Goal: Task Accomplishment & Management: Complete application form

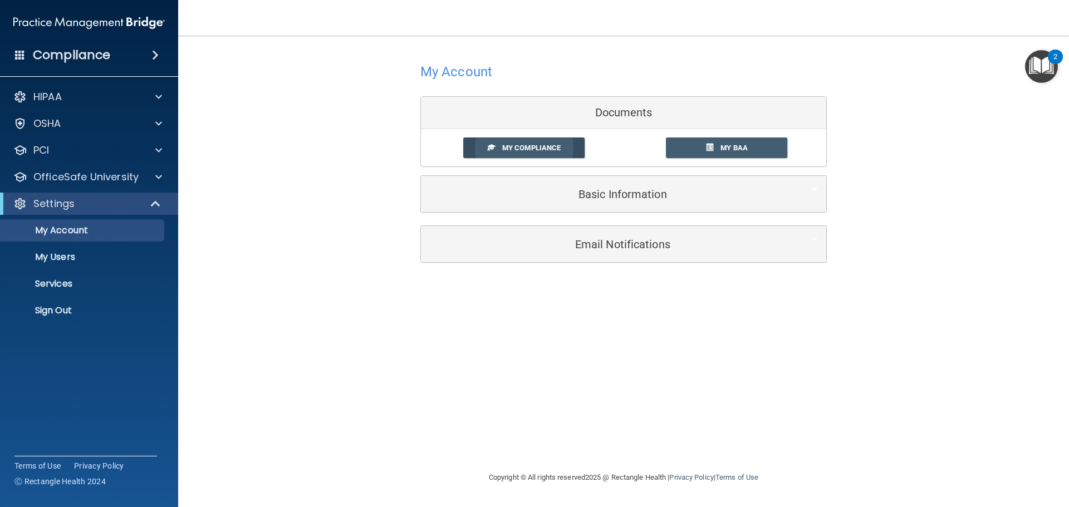
click at [527, 146] on span "My Compliance" at bounding box center [531, 148] width 58 height 8
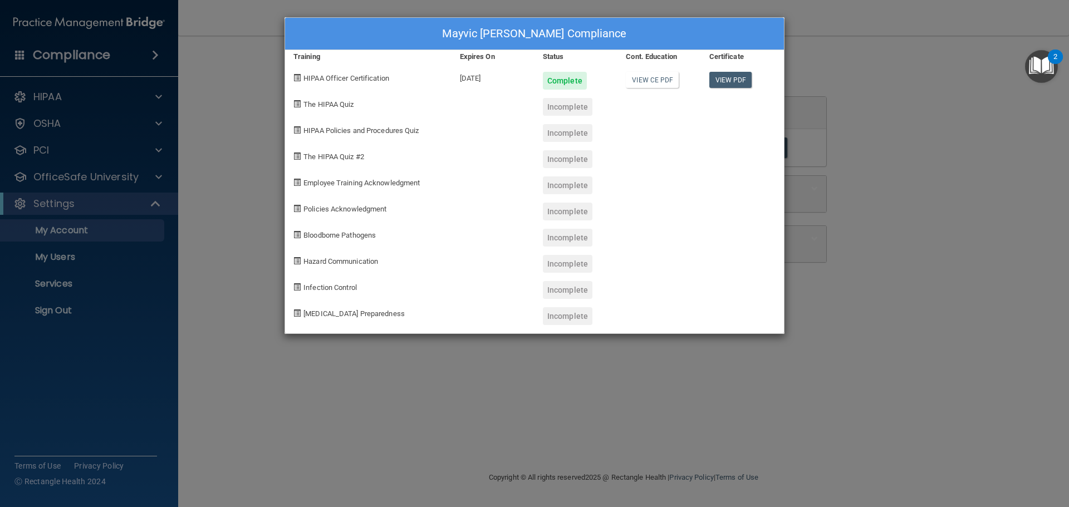
click at [317, 104] on span "The HIPAA Quiz" at bounding box center [329, 104] width 50 height 8
click at [651, 74] on link "View CE PDF" at bounding box center [652, 80] width 53 height 16
click at [731, 75] on link "View PDF" at bounding box center [731, 80] width 43 height 16
click at [732, 82] on link "View PDF" at bounding box center [731, 80] width 43 height 16
click at [299, 102] on span at bounding box center [296, 103] width 7 height 7
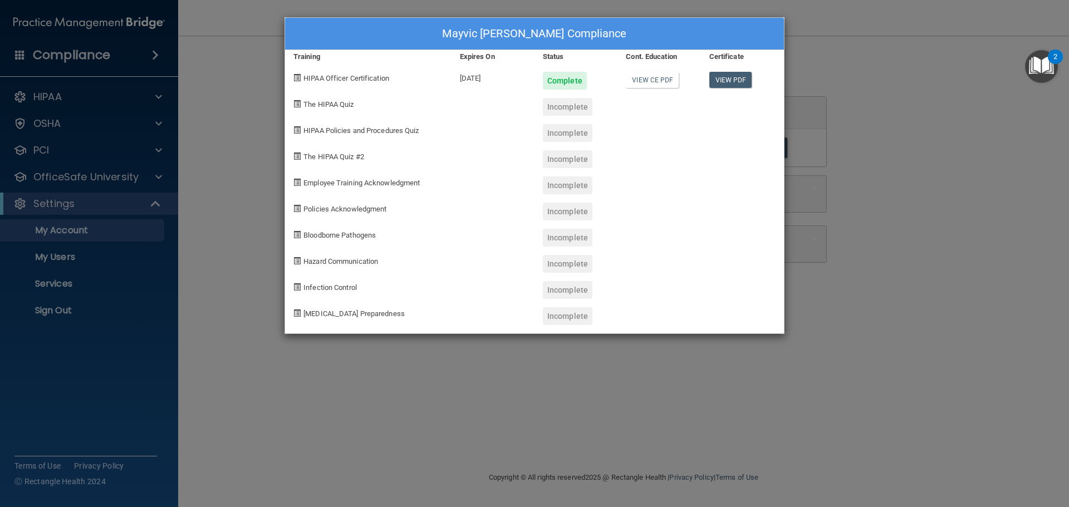
click at [315, 105] on span "The HIPAA Quiz" at bounding box center [329, 104] width 50 height 8
click at [315, 104] on span "The HIPAA Quiz" at bounding box center [329, 104] width 50 height 8
click at [295, 105] on span at bounding box center [296, 103] width 7 height 7
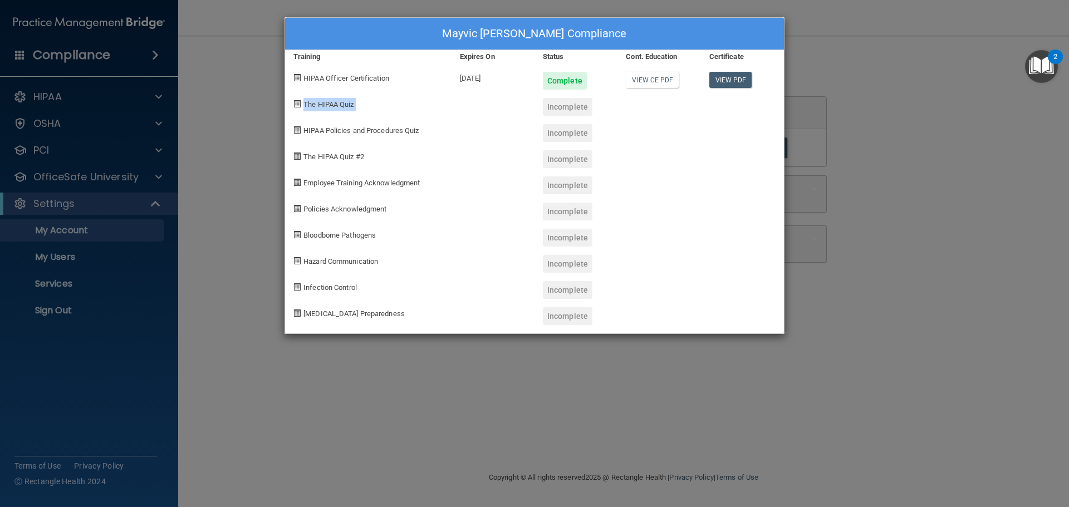
click at [295, 105] on span at bounding box center [296, 103] width 7 height 7
click at [274, 80] on div "Mayvic Conte's Compliance Training Expires On Status Cont. Education Certificat…" at bounding box center [534, 253] width 1069 height 507
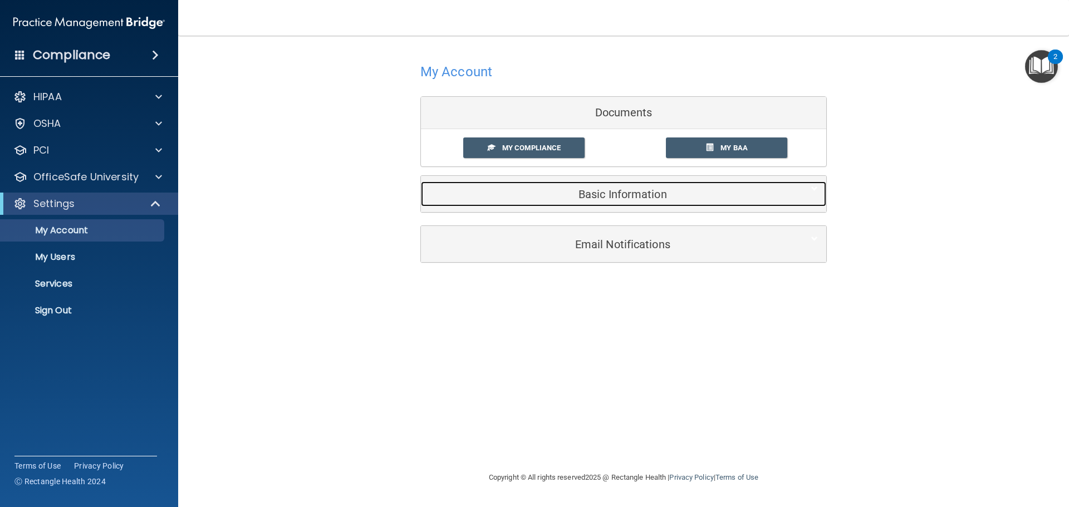
click at [634, 195] on h5 "Basic Information" at bounding box center [606, 194] width 355 height 12
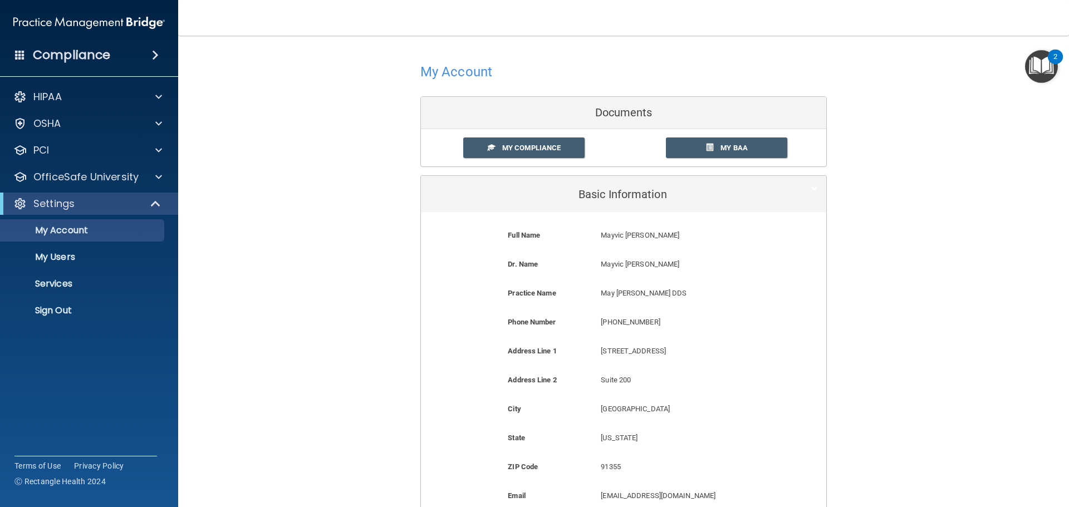
click at [734, 159] on div "My Compliance My Compliance My BAA" at bounding box center [623, 147] width 405 height 37
click at [731, 150] on span "My BAA" at bounding box center [734, 148] width 27 height 8
click at [165, 91] on div at bounding box center [157, 96] width 28 height 13
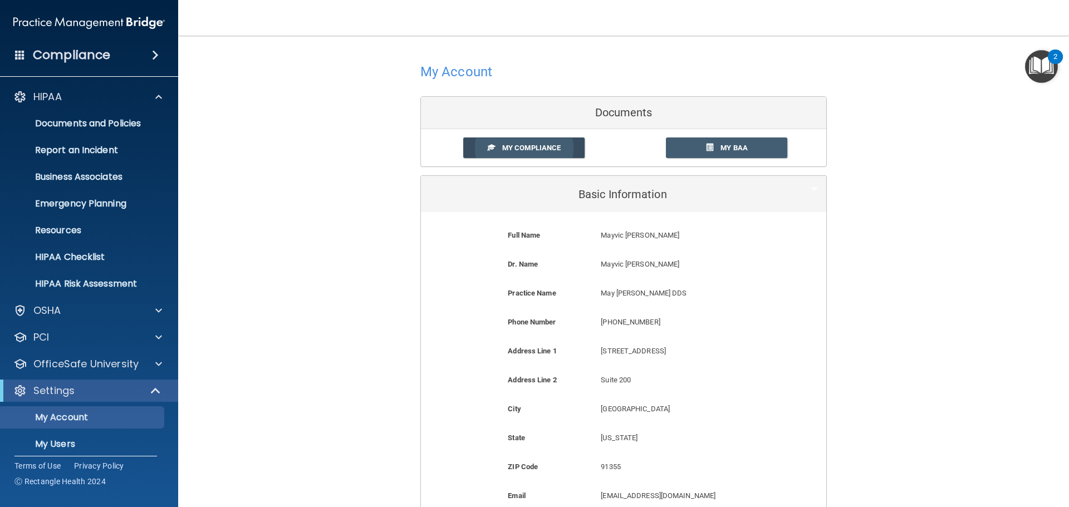
click at [536, 151] on span "My Compliance" at bounding box center [531, 148] width 58 height 8
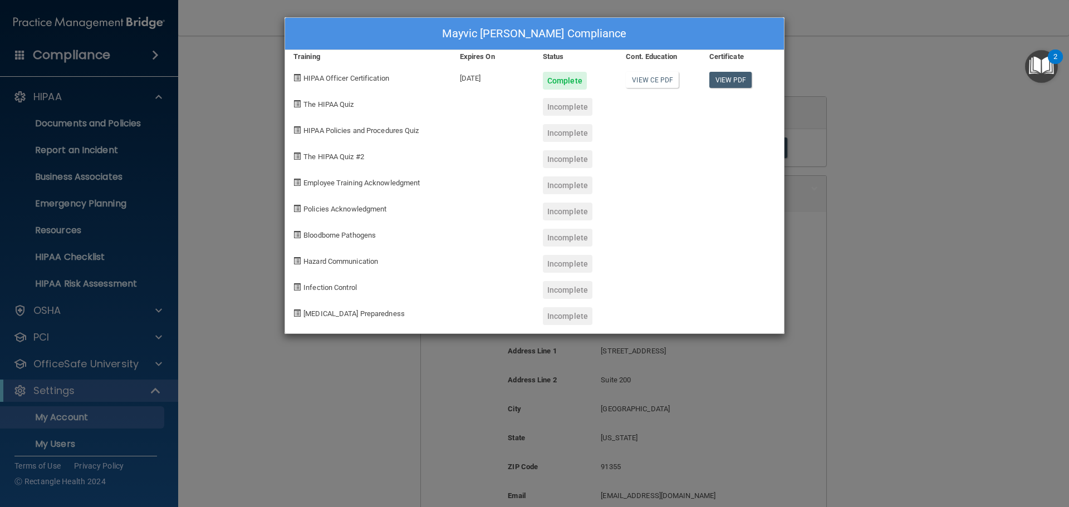
click at [567, 107] on div "Incomplete" at bounding box center [568, 107] width 50 height 18
click at [568, 106] on div "Incomplete" at bounding box center [568, 107] width 50 height 18
click at [570, 103] on div "Incomplete" at bounding box center [568, 107] width 50 height 18
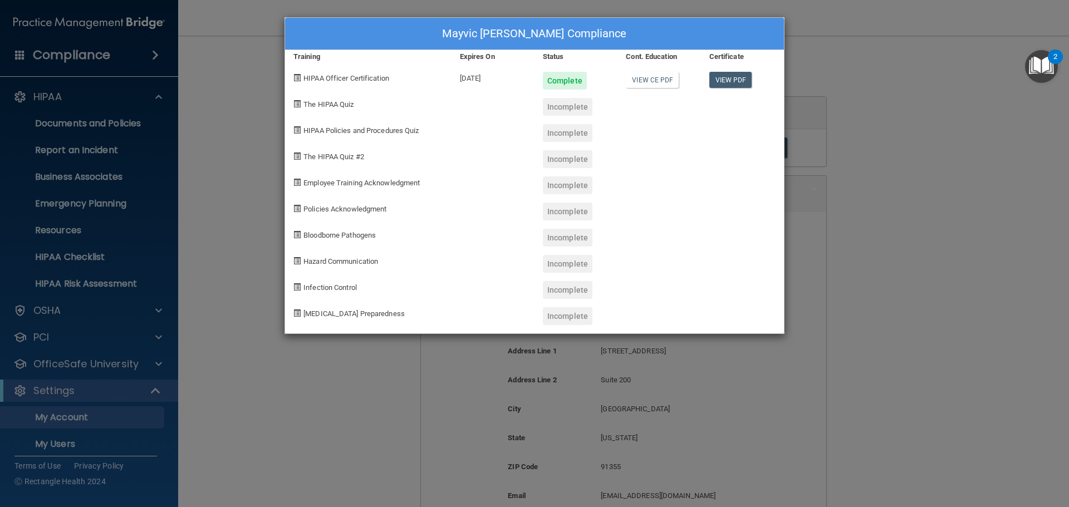
click at [328, 99] on div "The HIPAA Quiz" at bounding box center [368, 103] width 167 height 26
click at [67, 60] on div "Mayvic Conte's Compliance Training Expires On Status Cont. Education Certificat…" at bounding box center [534, 253] width 1069 height 507
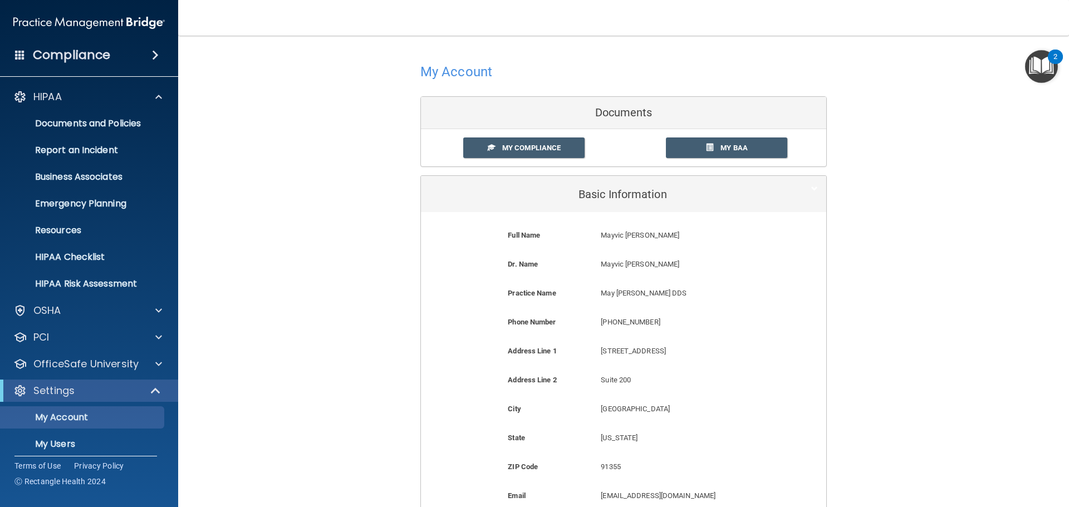
click at [75, 54] on h4 "Compliance" at bounding box center [71, 55] width 77 height 16
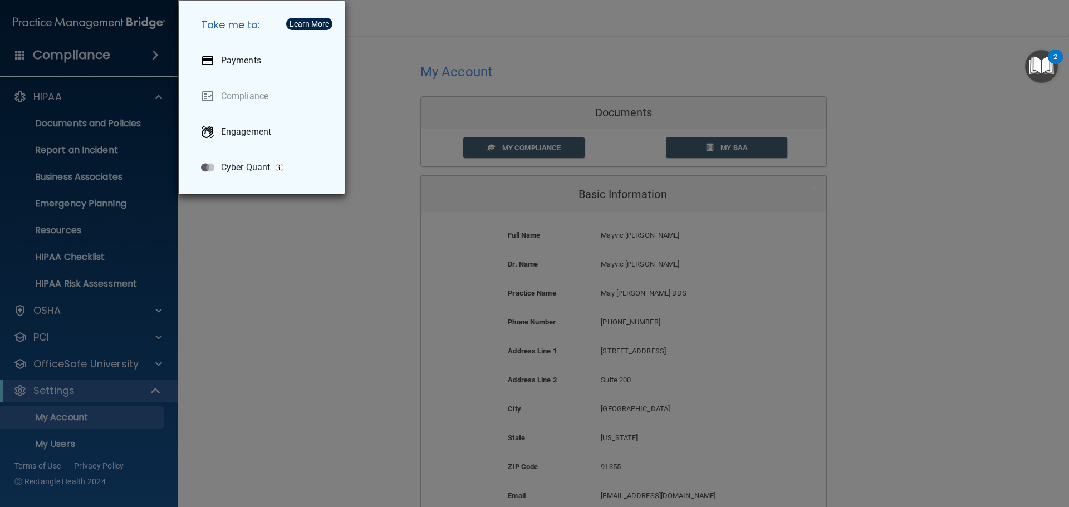
click at [152, 51] on div "Take me to: Payments Compliance Engagement Cyber Quant" at bounding box center [534, 253] width 1069 height 507
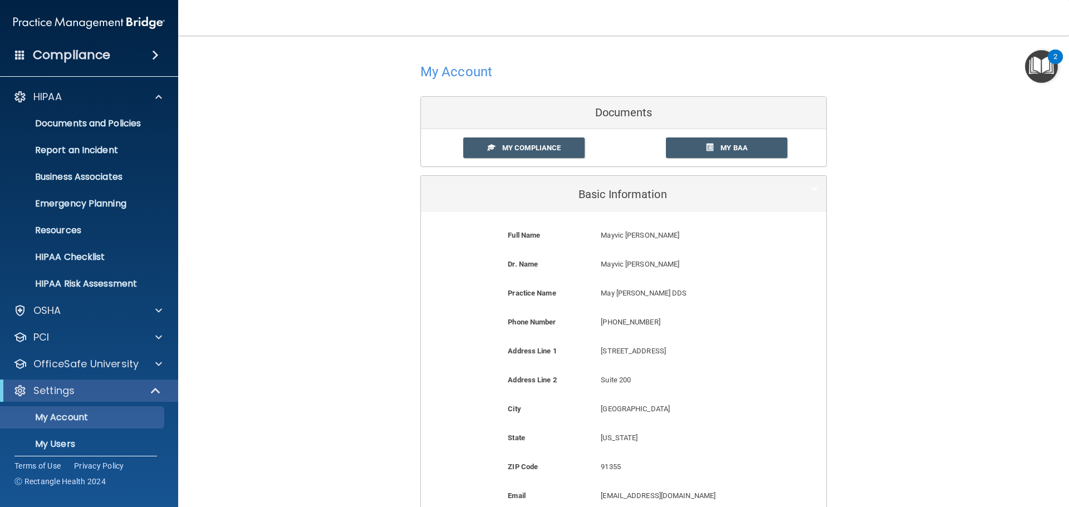
click at [152, 51] on span at bounding box center [155, 54] width 7 height 13
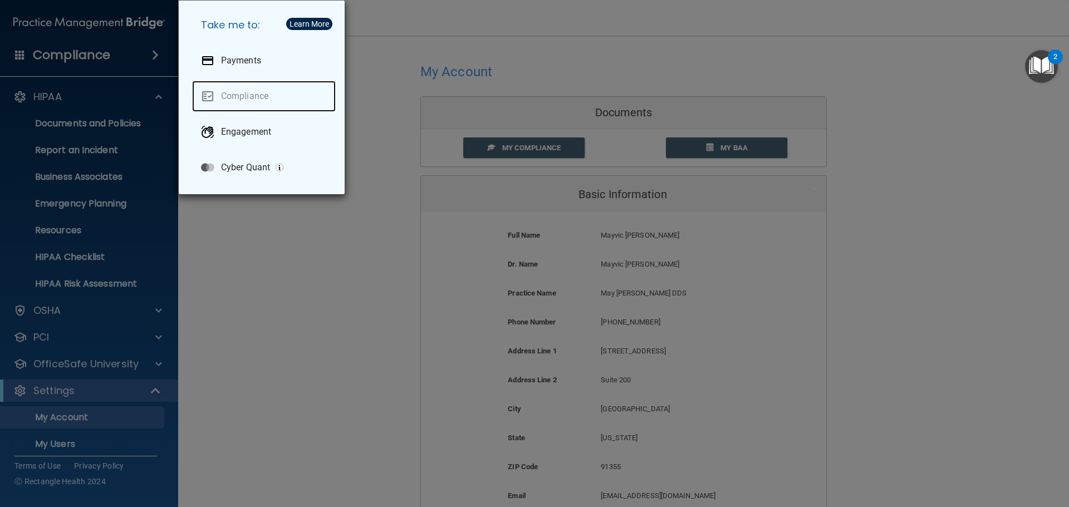
click at [233, 96] on link "Compliance" at bounding box center [264, 96] width 144 height 31
drag, startPoint x: 892, startPoint y: 17, endPoint x: 883, endPoint y: 20, distance: 9.5
click at [890, 17] on div "Take me to: Payments Compliance Engagement Cyber Quant" at bounding box center [534, 253] width 1069 height 507
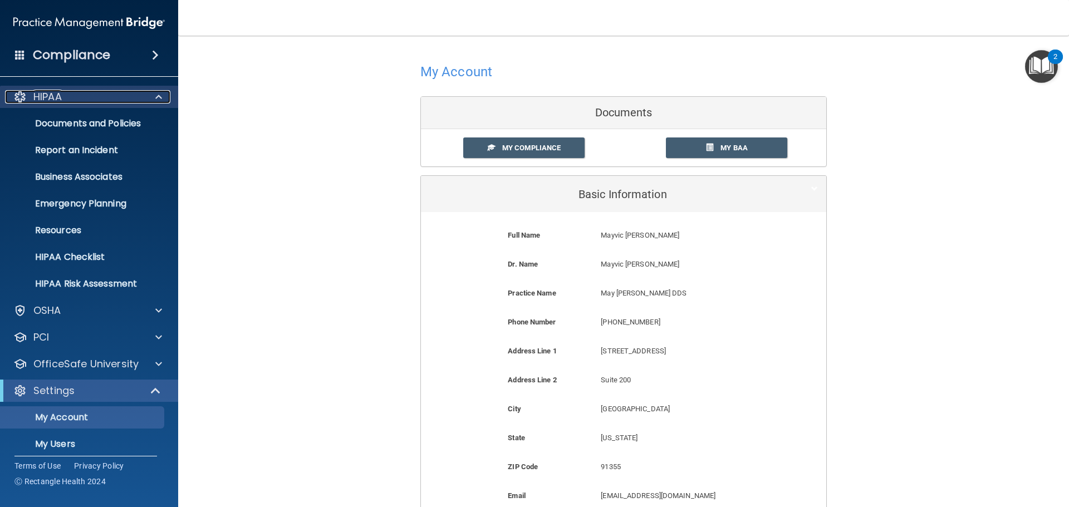
click at [161, 95] on span at bounding box center [158, 96] width 7 height 13
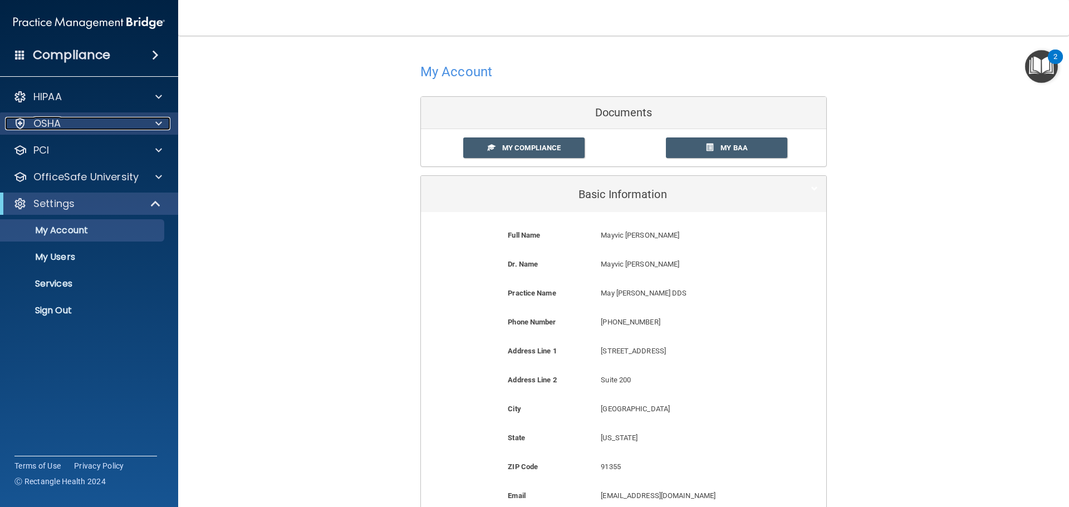
click at [159, 120] on span at bounding box center [158, 123] width 7 height 13
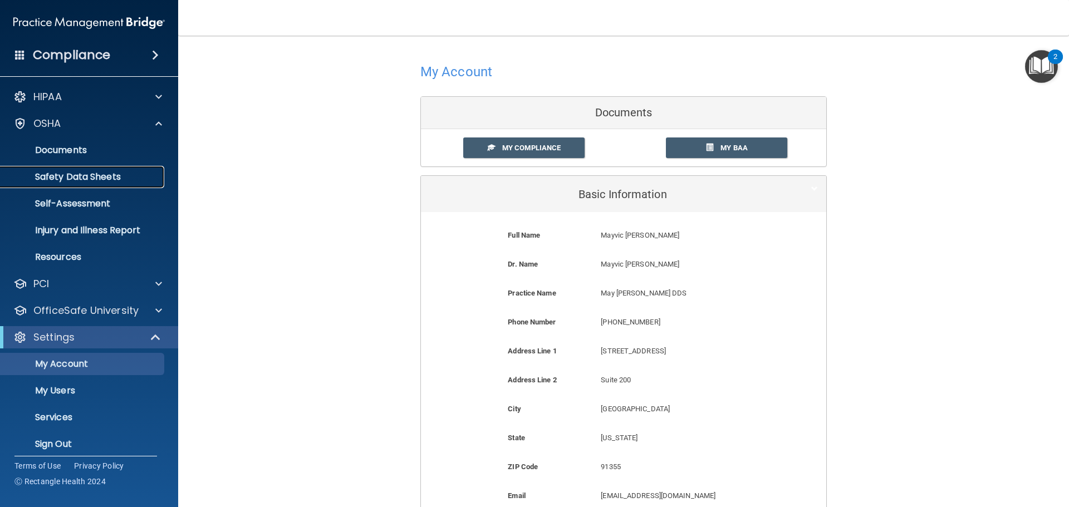
click at [98, 175] on p "Safety Data Sheets" at bounding box center [83, 177] width 152 height 11
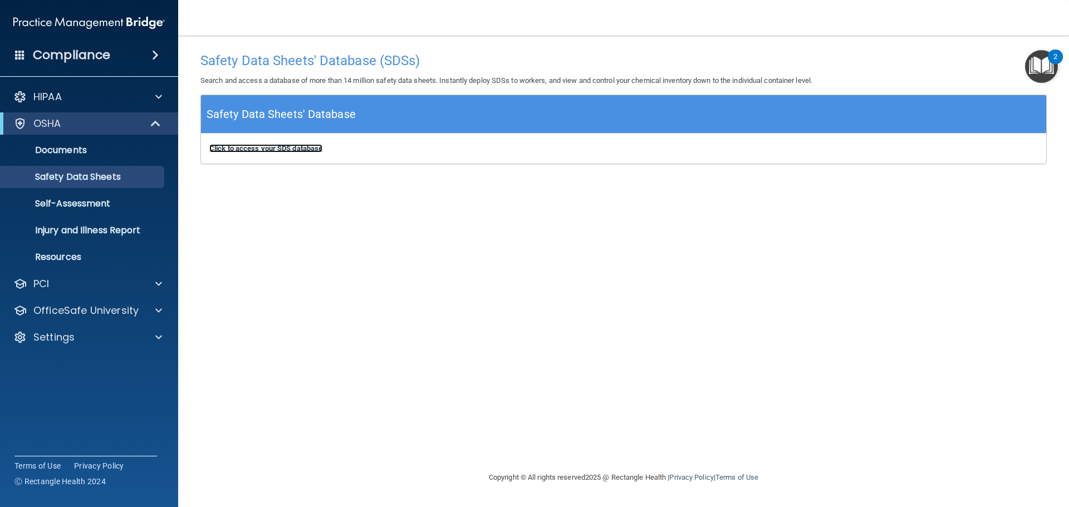
click at [310, 151] on b "Click to access your SDS database" at bounding box center [265, 148] width 113 height 8
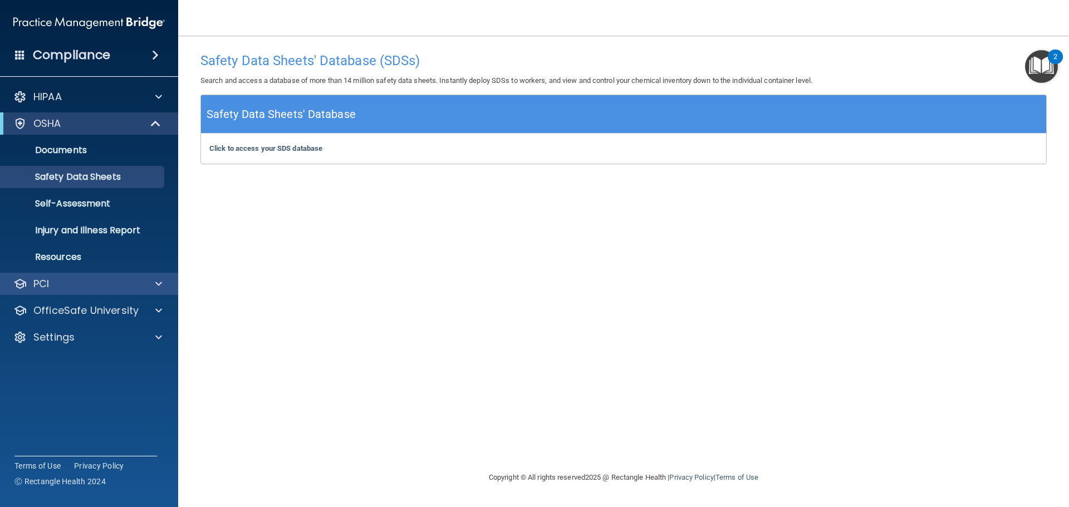
click at [147, 276] on div "PCI" at bounding box center [89, 284] width 179 height 22
click at [163, 278] on div at bounding box center [157, 283] width 28 height 13
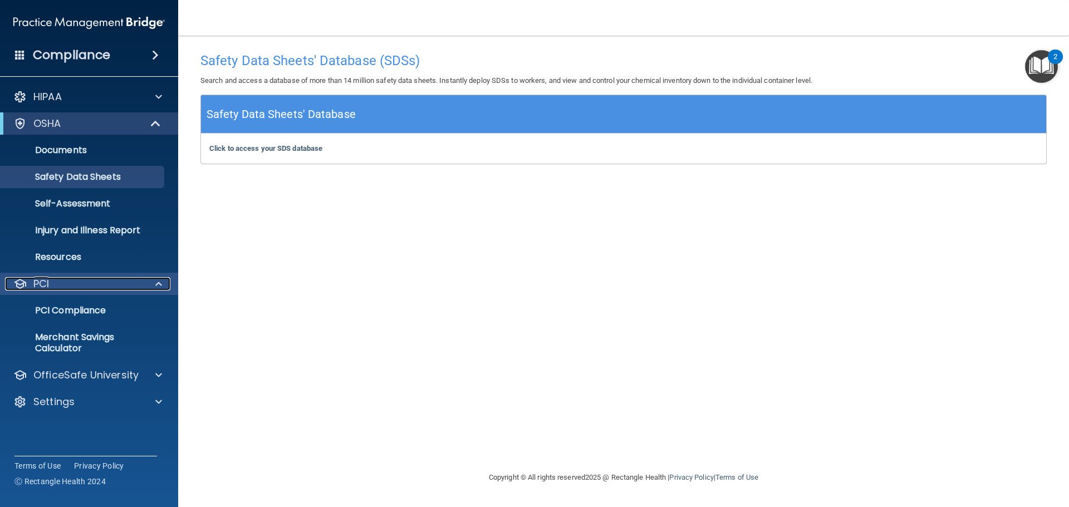
click at [162, 278] on span at bounding box center [158, 283] width 7 height 13
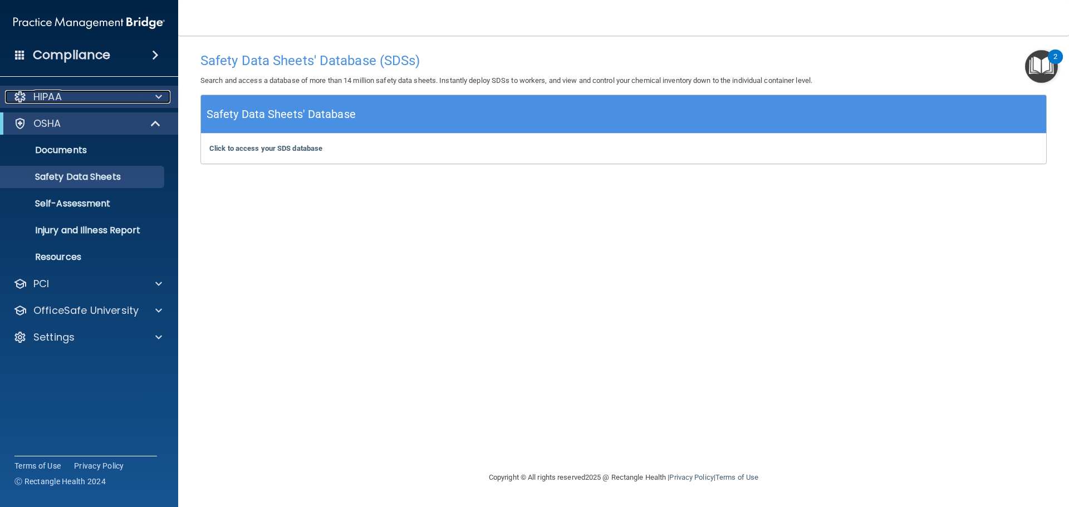
click at [162, 98] on div at bounding box center [157, 96] width 28 height 13
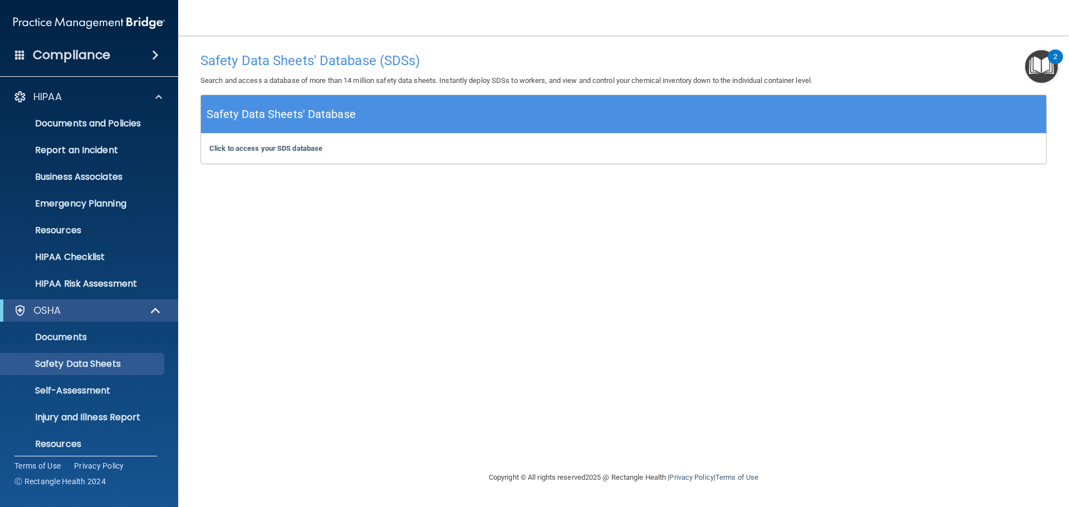
click at [147, 49] on div "Compliance" at bounding box center [89, 55] width 178 height 25
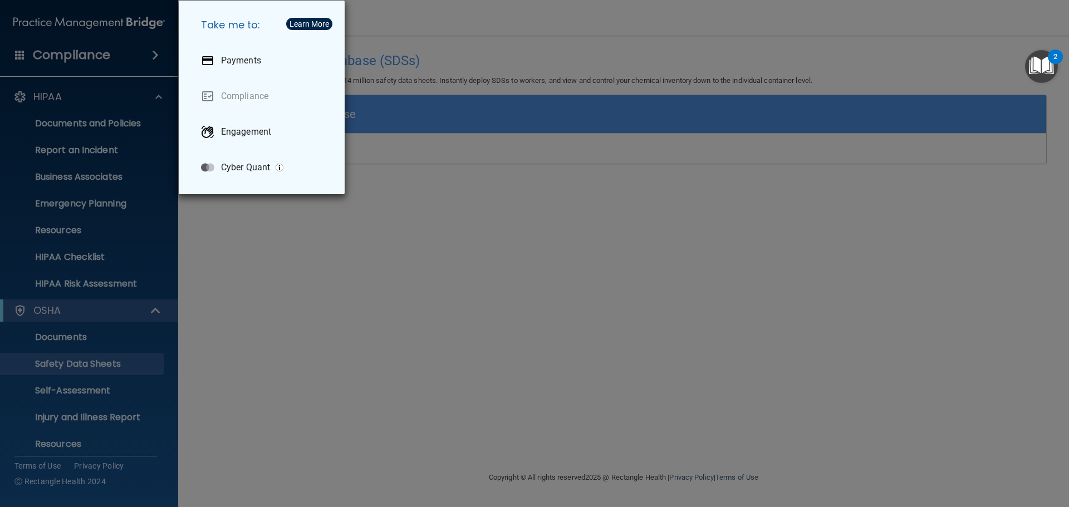
click at [300, 23] on div "Learn More" at bounding box center [310, 24] width 40 height 8
click at [229, 102] on link "Compliance" at bounding box center [264, 96] width 144 height 31
click at [73, 341] on div "Take me to: Payments Compliance Engagement Cyber Quant" at bounding box center [534, 253] width 1069 height 507
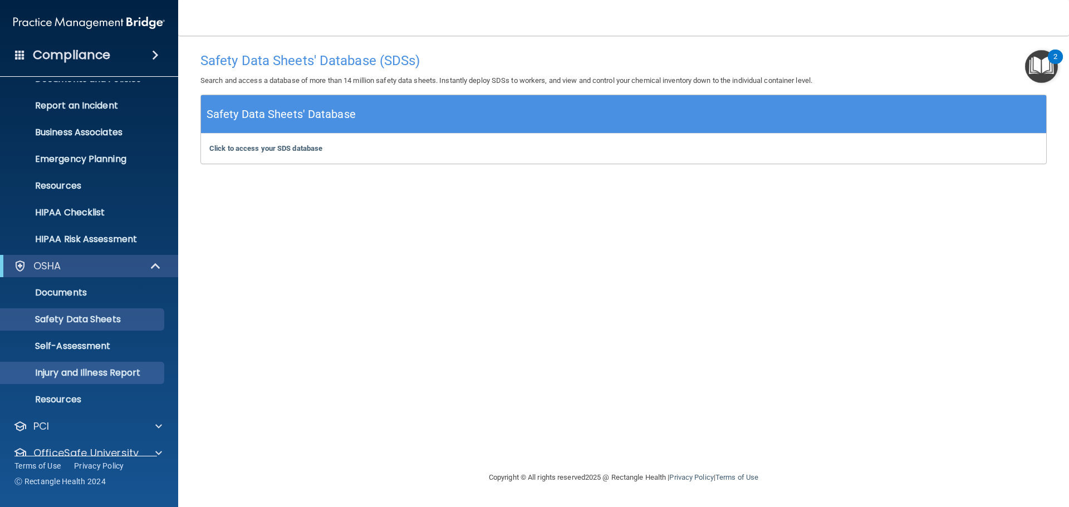
scroll to position [89, 0]
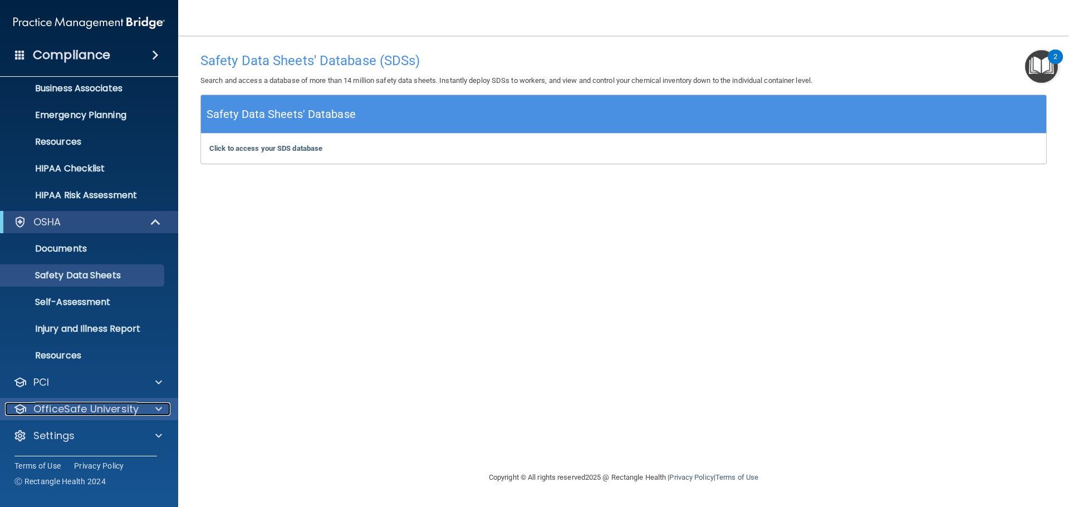
click at [155, 405] on div at bounding box center [157, 409] width 28 height 13
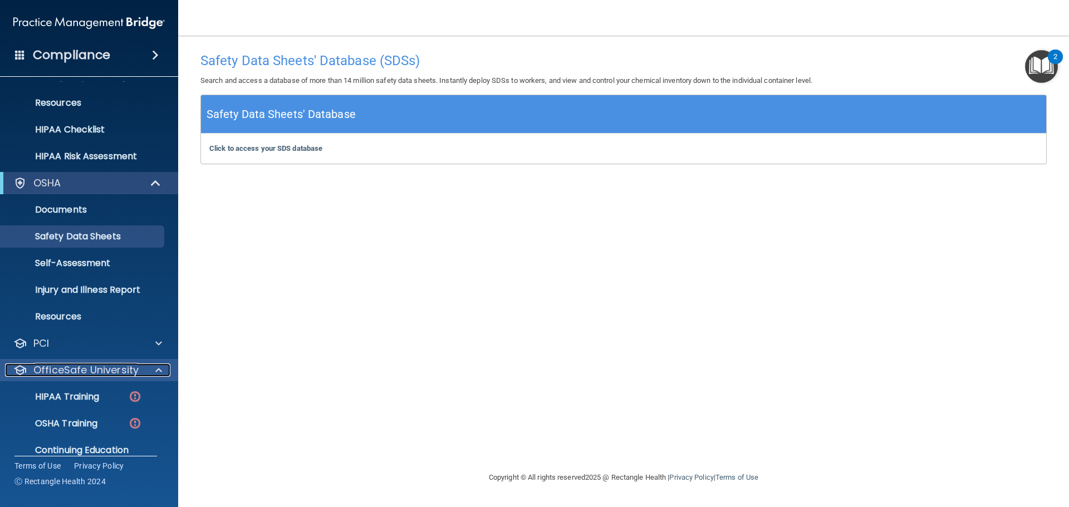
scroll to position [169, 0]
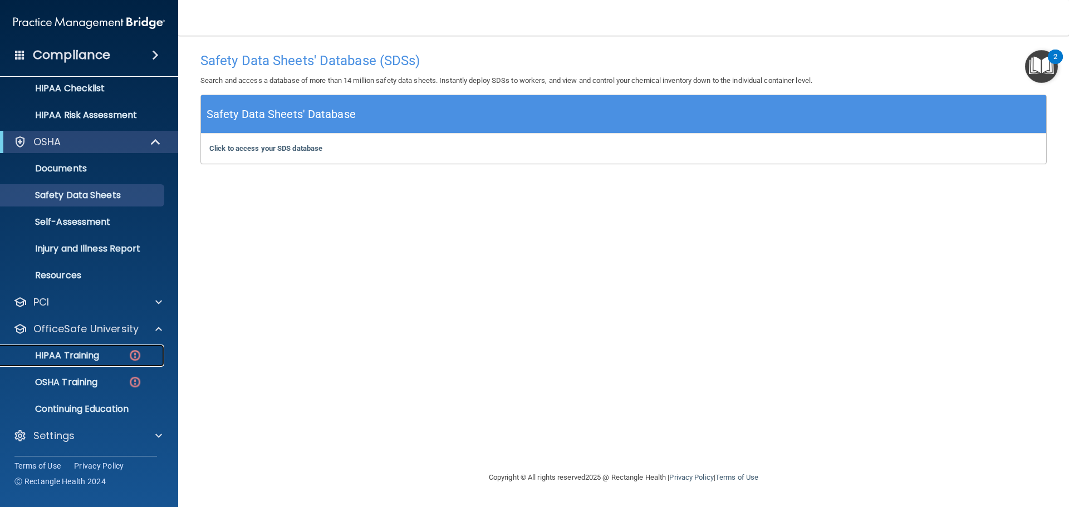
click at [81, 354] on p "HIPAA Training" at bounding box center [53, 355] width 92 height 11
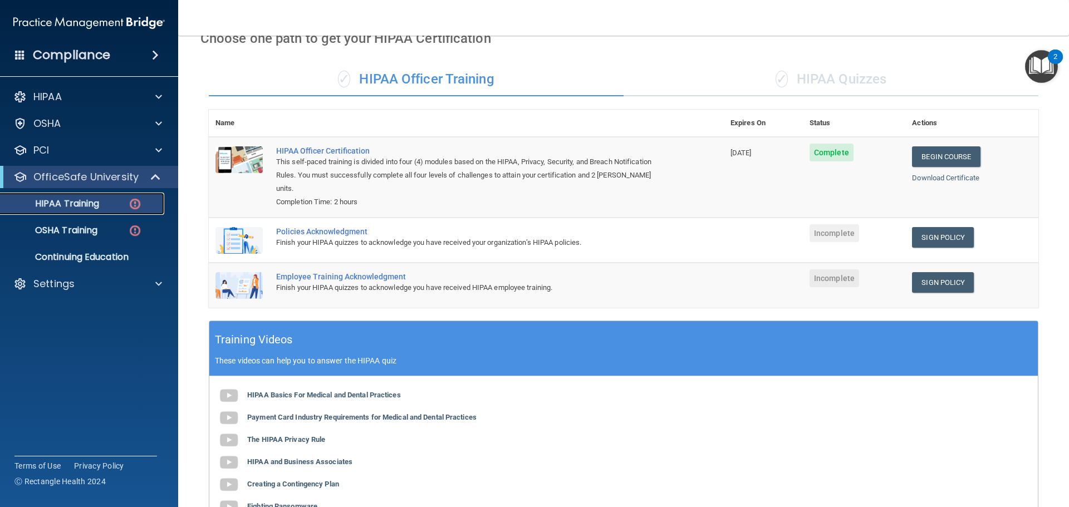
scroll to position [56, 0]
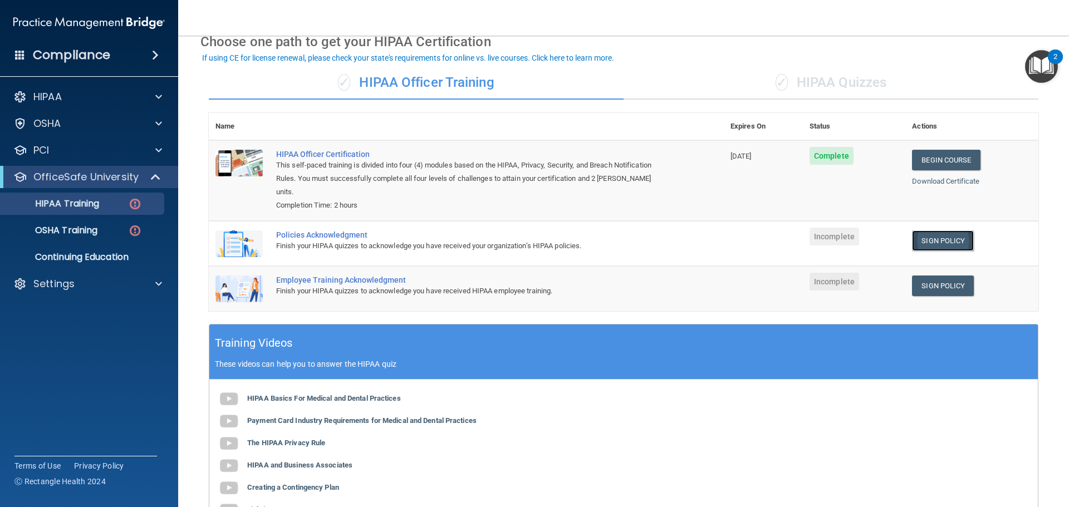
click at [952, 231] on link "Sign Policy" at bounding box center [943, 241] width 62 height 21
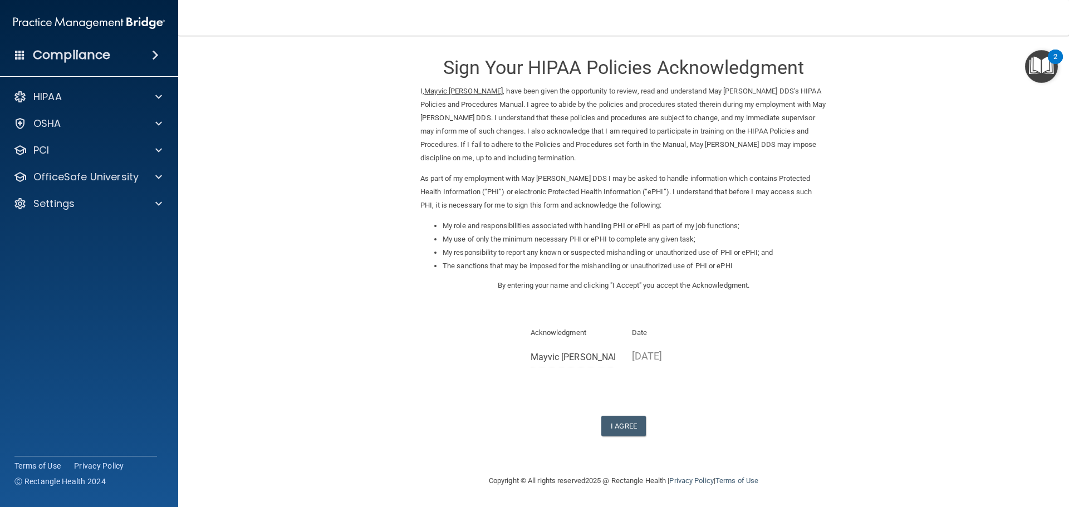
scroll to position [3, 0]
click at [618, 419] on button "I Agree" at bounding box center [623, 425] width 45 height 21
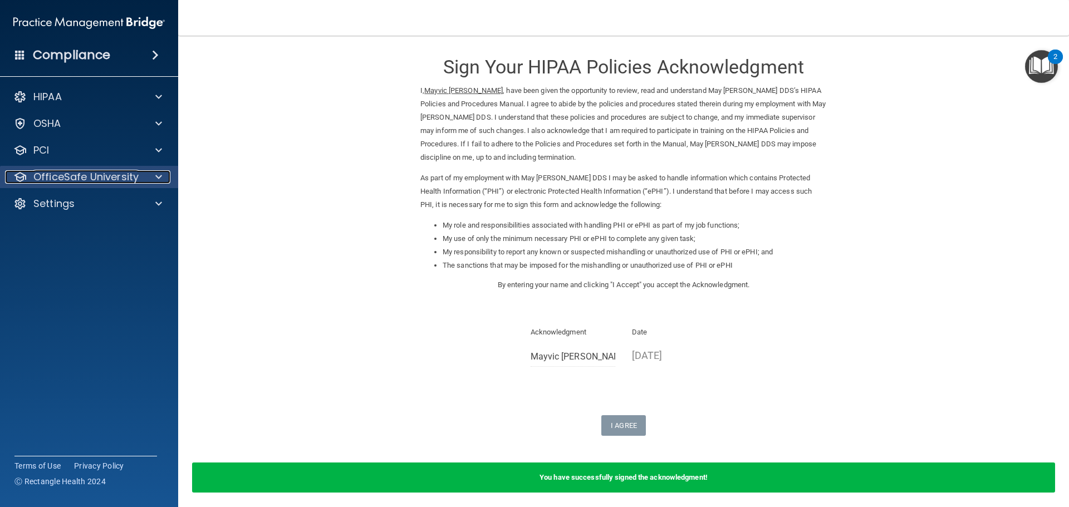
click at [156, 178] on span at bounding box center [158, 176] width 7 height 13
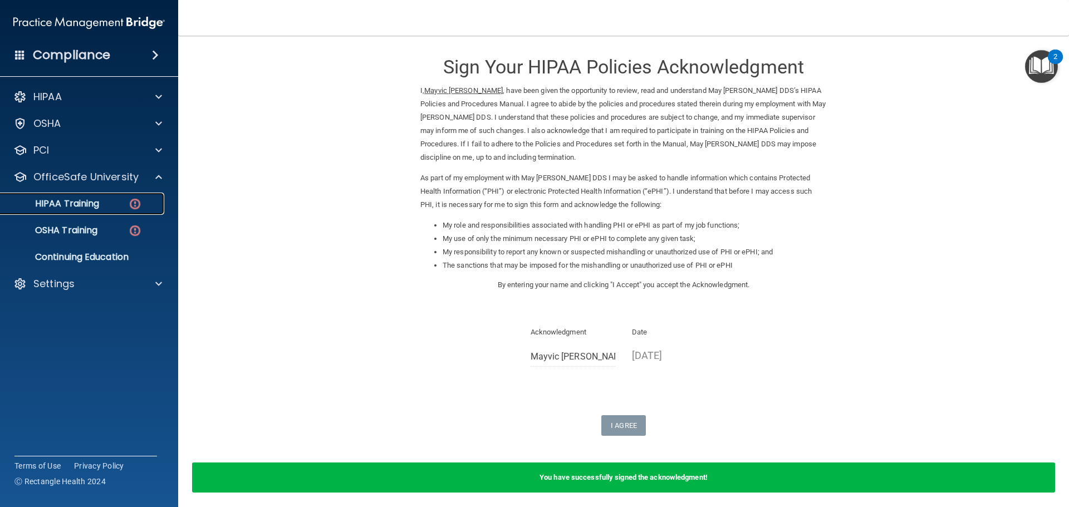
click at [84, 200] on p "HIPAA Training" at bounding box center [53, 203] width 92 height 11
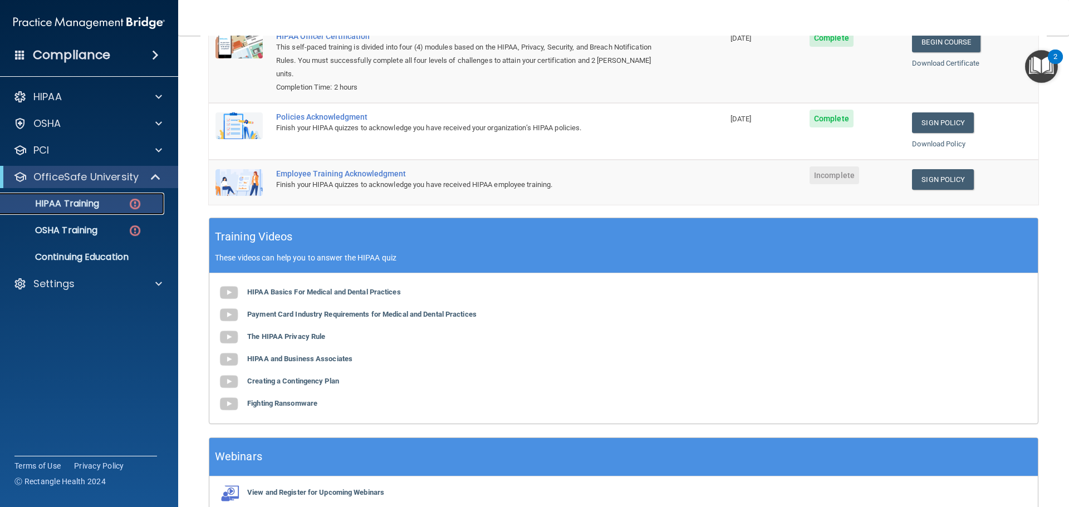
scroll to position [217, 0]
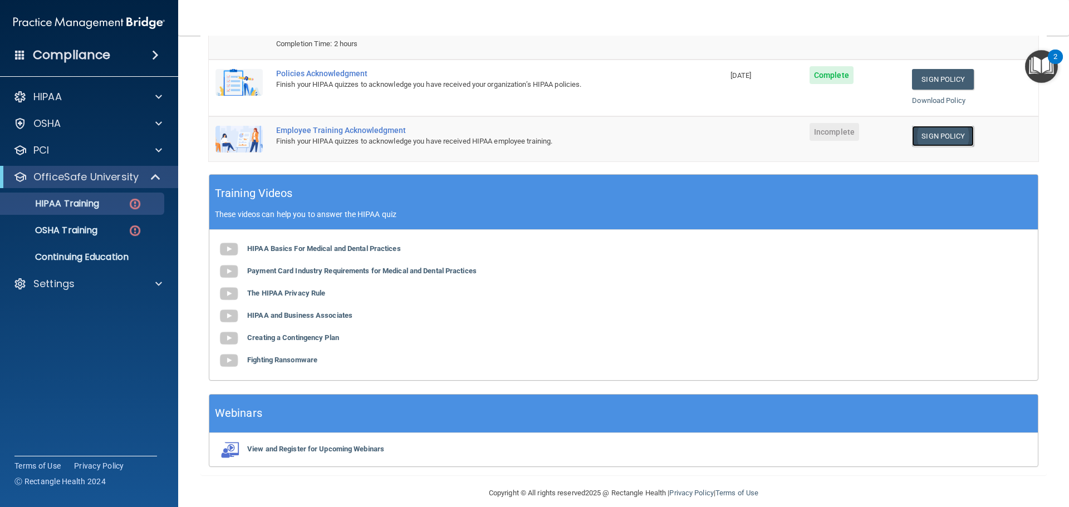
click at [918, 126] on link "Sign Policy" at bounding box center [943, 136] width 62 height 21
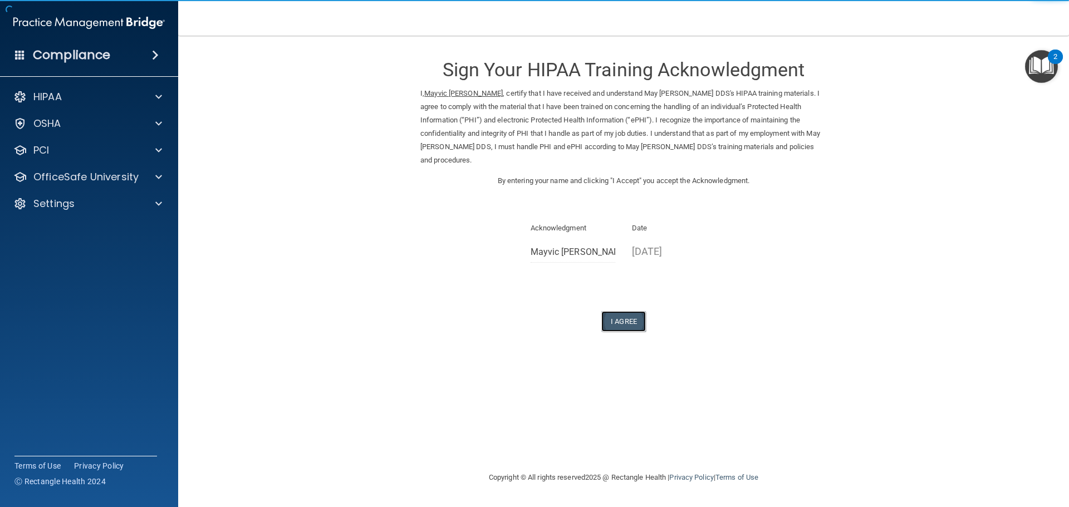
click at [638, 312] on button "I Agree" at bounding box center [623, 321] width 45 height 21
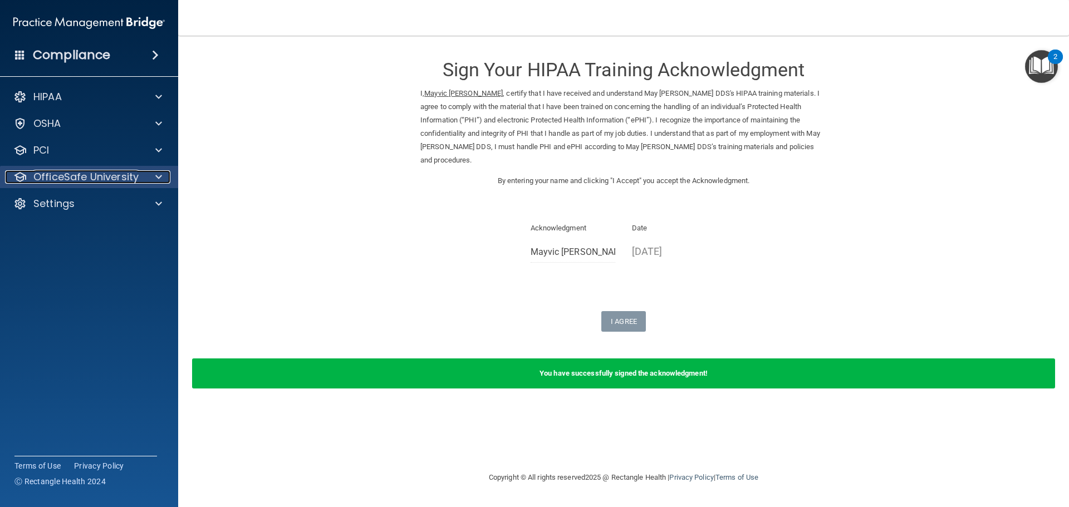
click at [156, 182] on span at bounding box center [158, 176] width 7 height 13
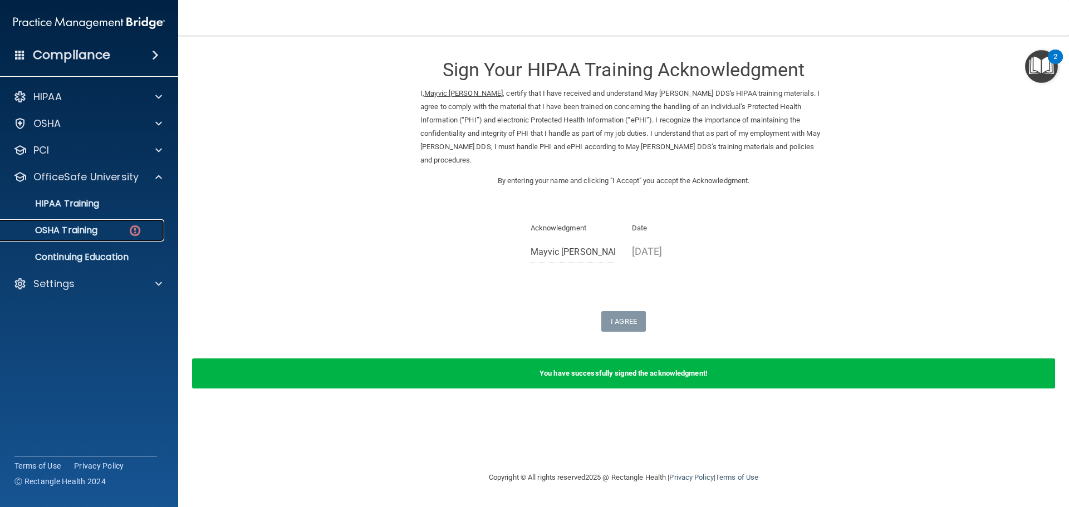
click at [94, 229] on p "OSHA Training" at bounding box center [52, 230] width 90 height 11
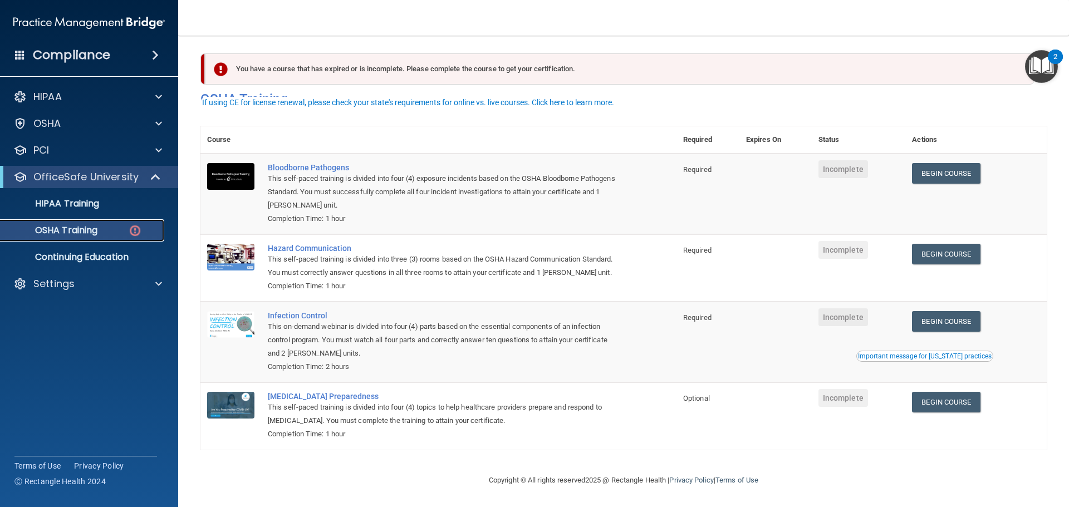
scroll to position [18, 0]
click at [968, 163] on link "Begin Course" at bounding box center [946, 173] width 68 height 21
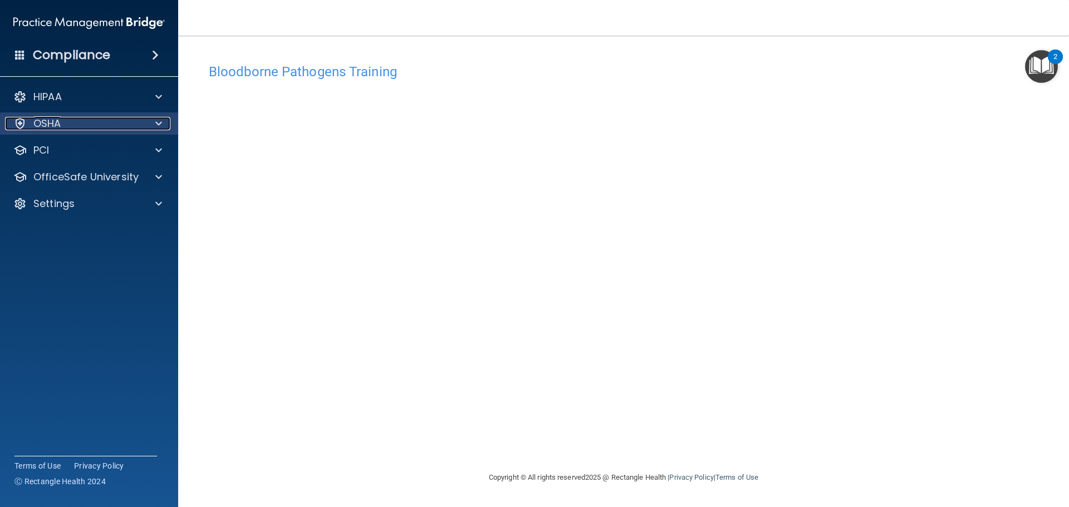
click at [158, 118] on span at bounding box center [158, 123] width 7 height 13
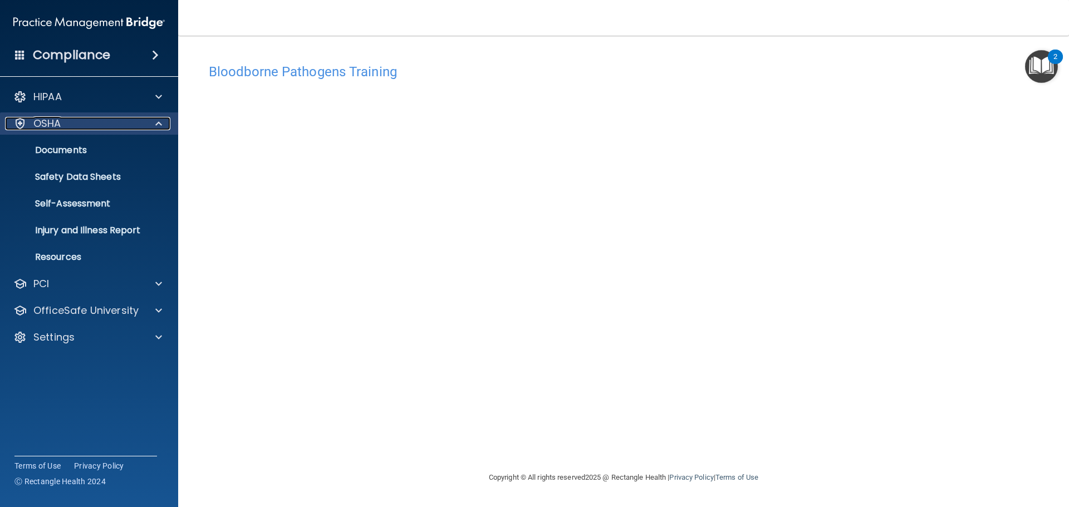
click at [158, 118] on span at bounding box center [158, 123] width 7 height 13
